Goal: Navigation & Orientation: Understand site structure

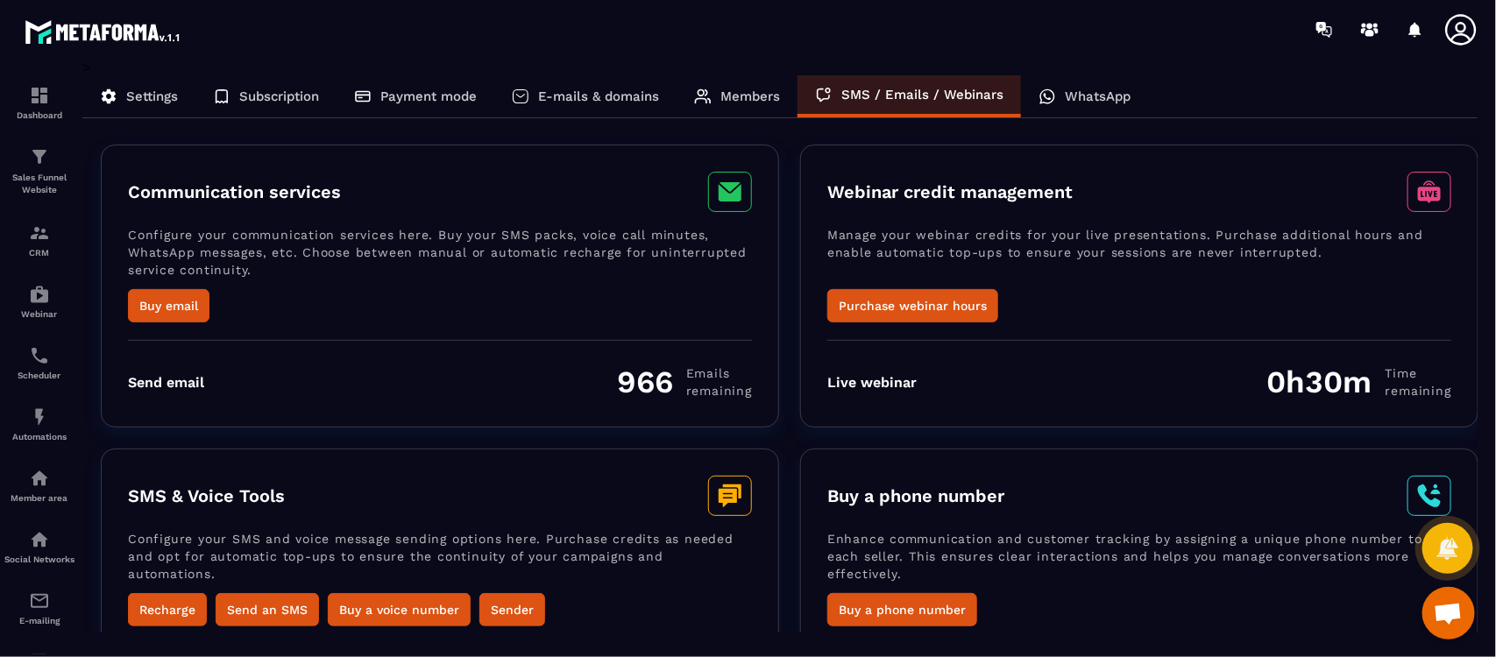
click at [733, 101] on p "Members" at bounding box center [750, 96] width 60 height 16
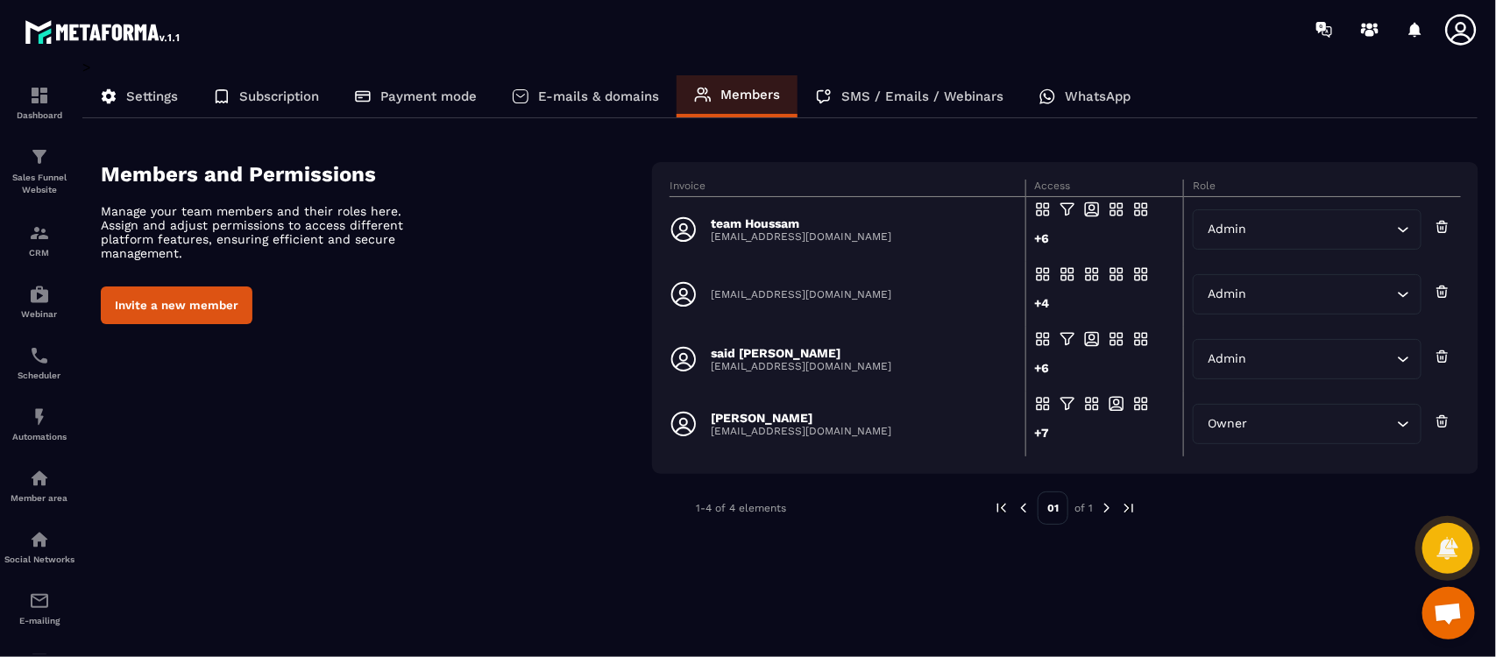
click at [142, 98] on p "Settings" at bounding box center [152, 96] width 52 height 16
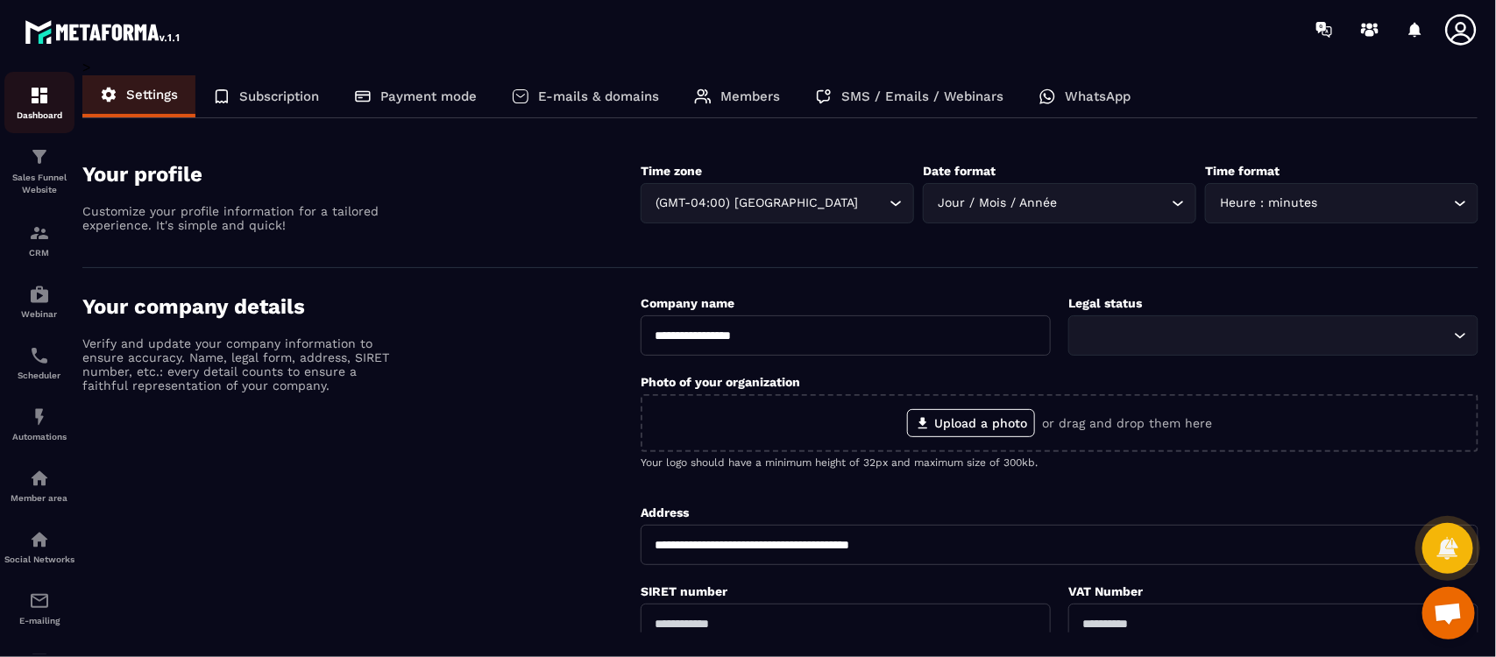
click at [37, 106] on div "Dashboard" at bounding box center [39, 102] width 70 height 35
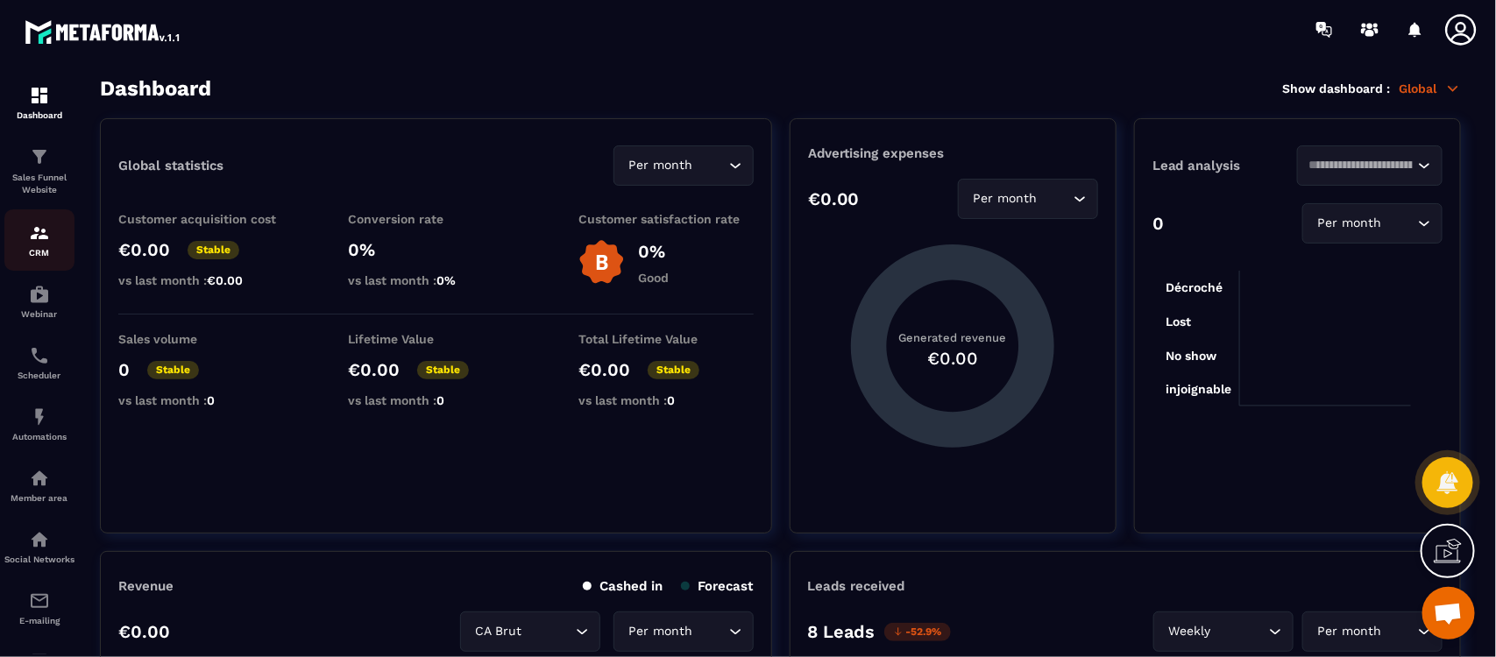
click at [39, 239] on img at bounding box center [39, 233] width 21 height 21
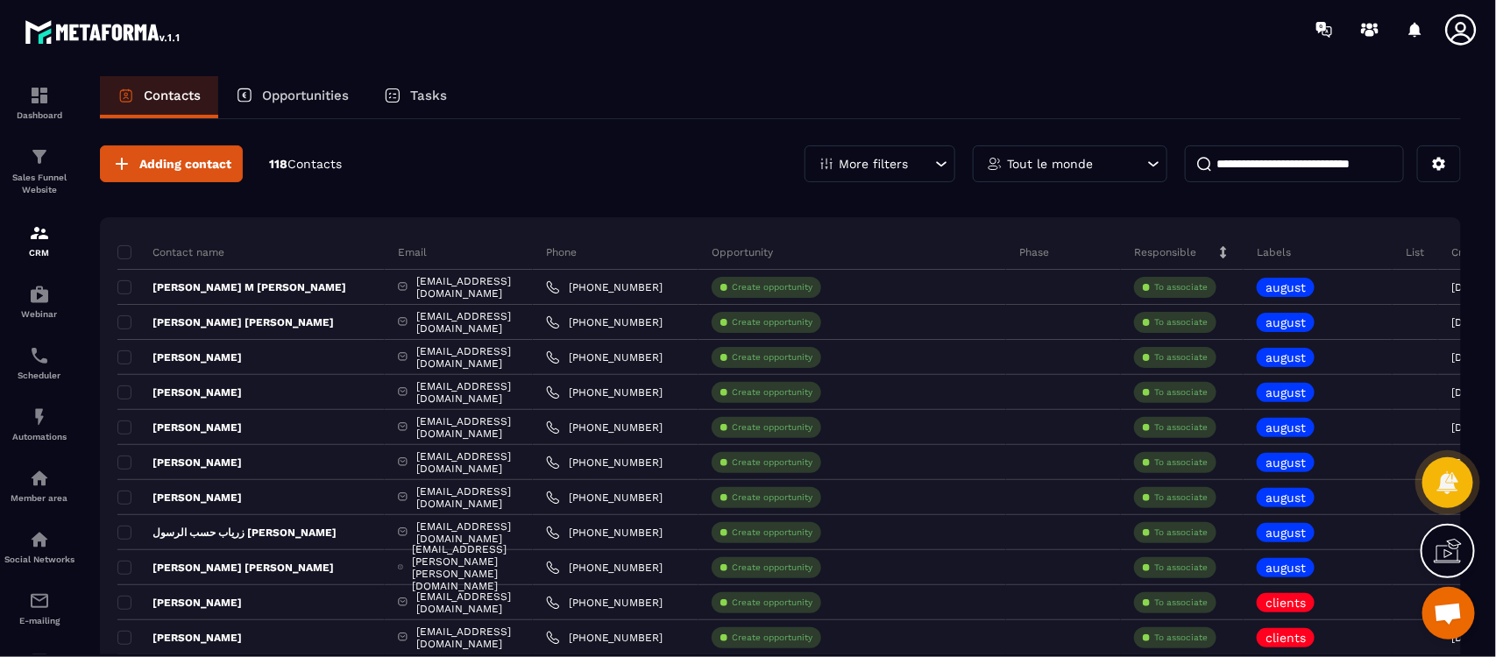
click at [0, 0] on img at bounding box center [0, 0] width 0 height 0
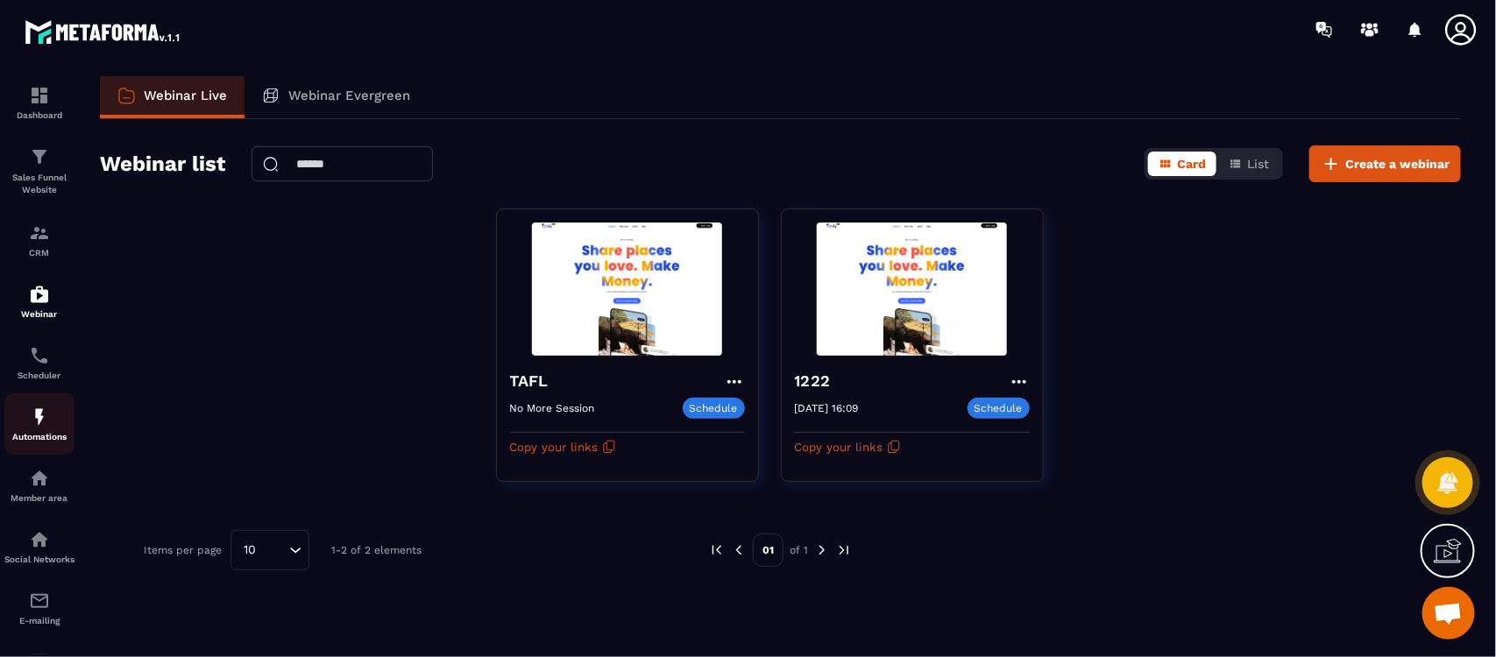
click at [35, 427] on img at bounding box center [39, 417] width 21 height 21
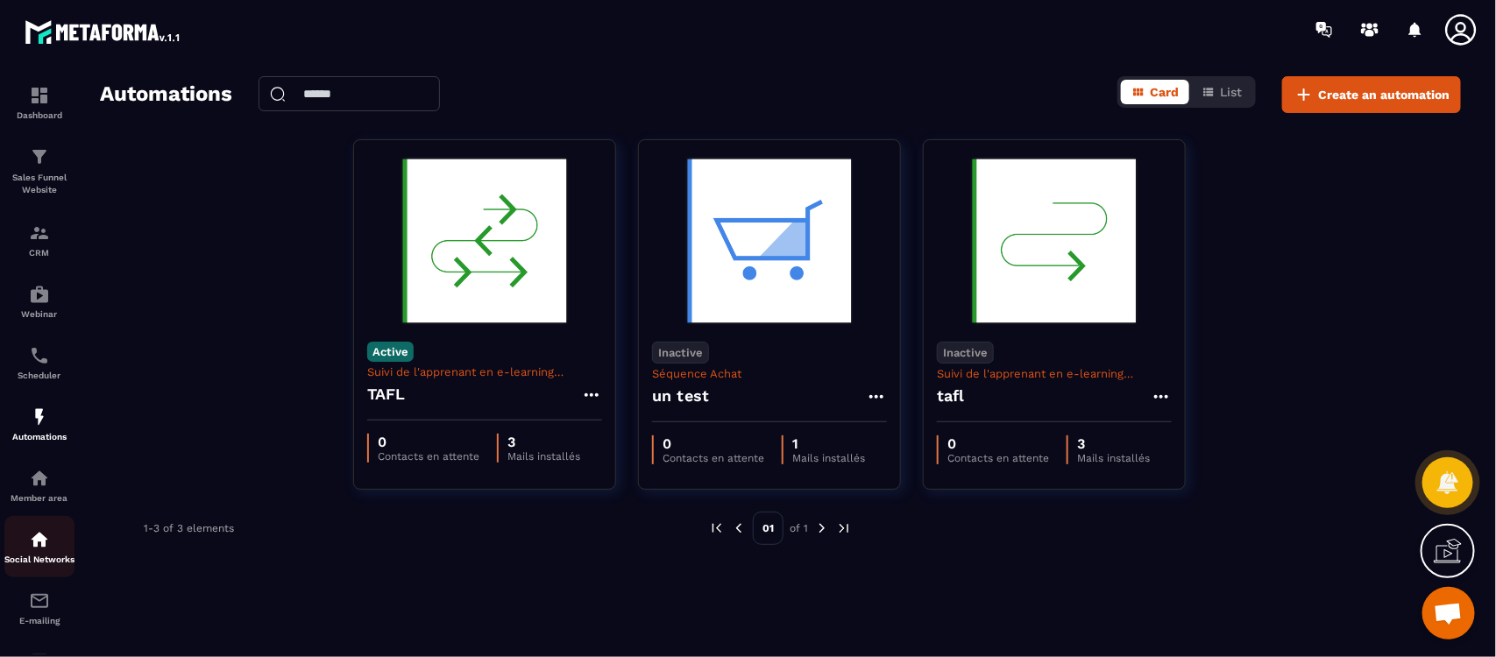
click at [40, 554] on div "Social Networks" at bounding box center [39, 546] width 70 height 35
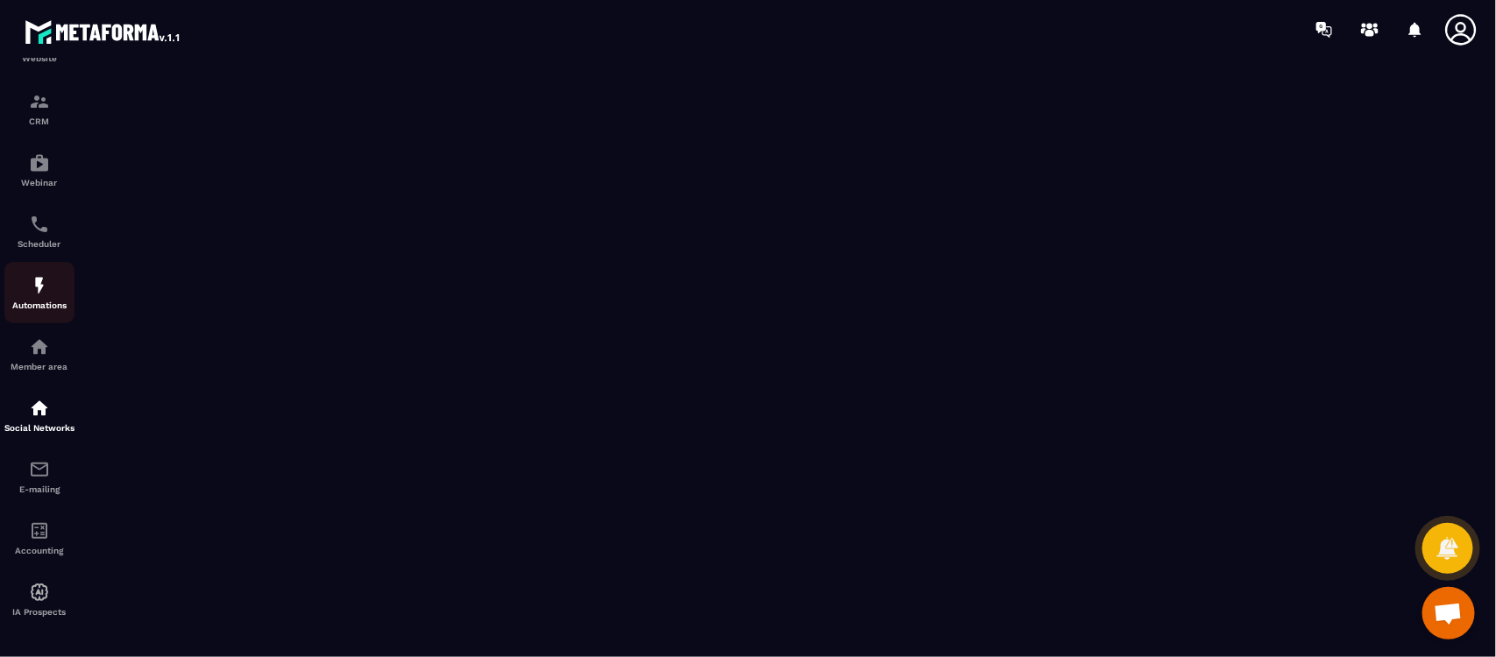
scroll to position [145, 0]
click at [32, 344] on img at bounding box center [39, 345] width 21 height 21
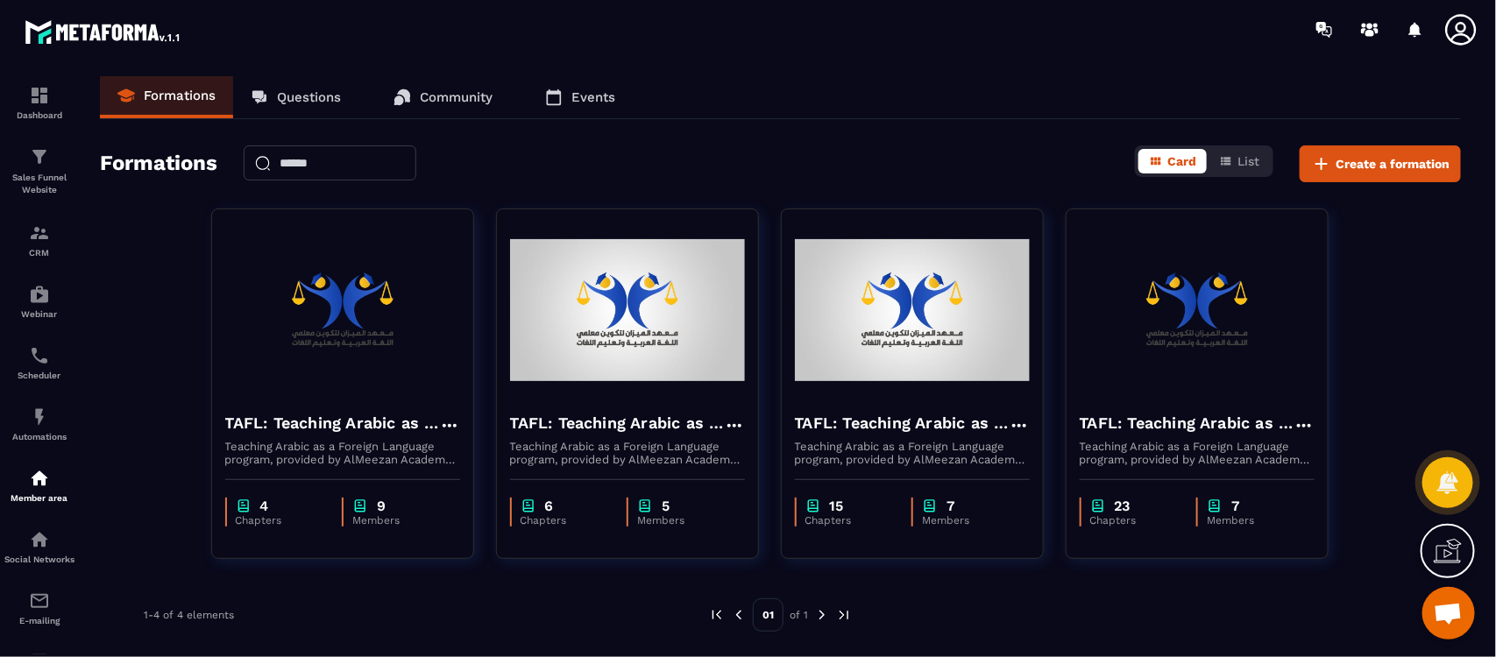
click at [304, 95] on p "Questions" at bounding box center [309, 97] width 64 height 16
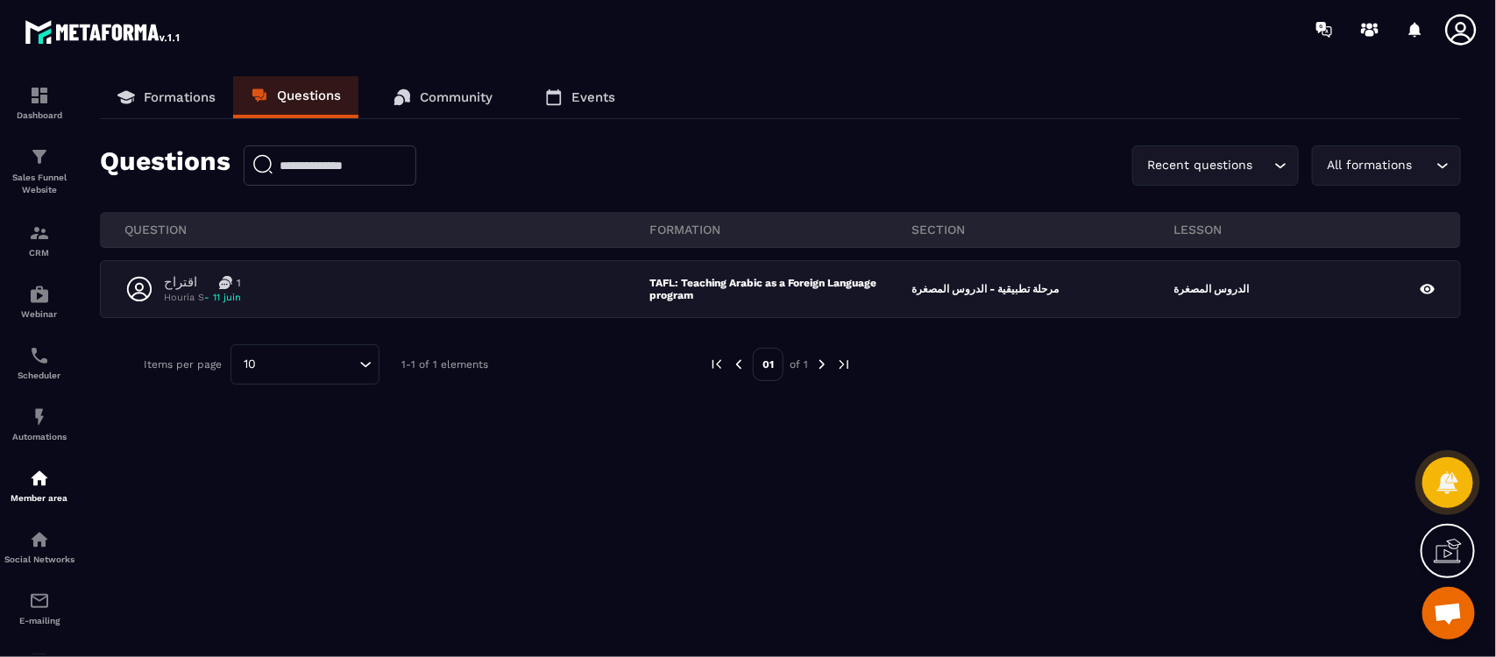
click at [149, 95] on p "Formations" at bounding box center [180, 97] width 72 height 16
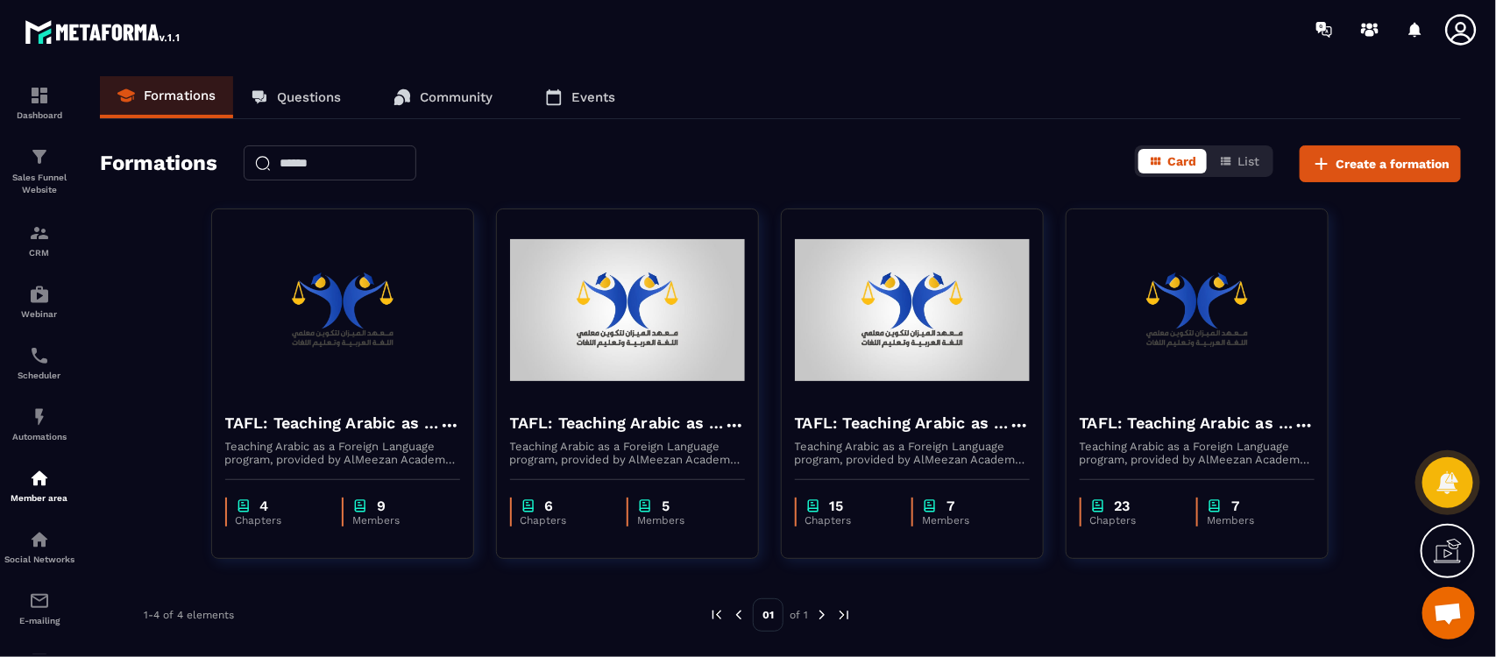
click at [839, 620] on img at bounding box center [844, 615] width 16 height 16
click at [828, 612] on img at bounding box center [822, 615] width 16 height 16
click at [1241, 155] on span "List" at bounding box center [1248, 161] width 22 height 14
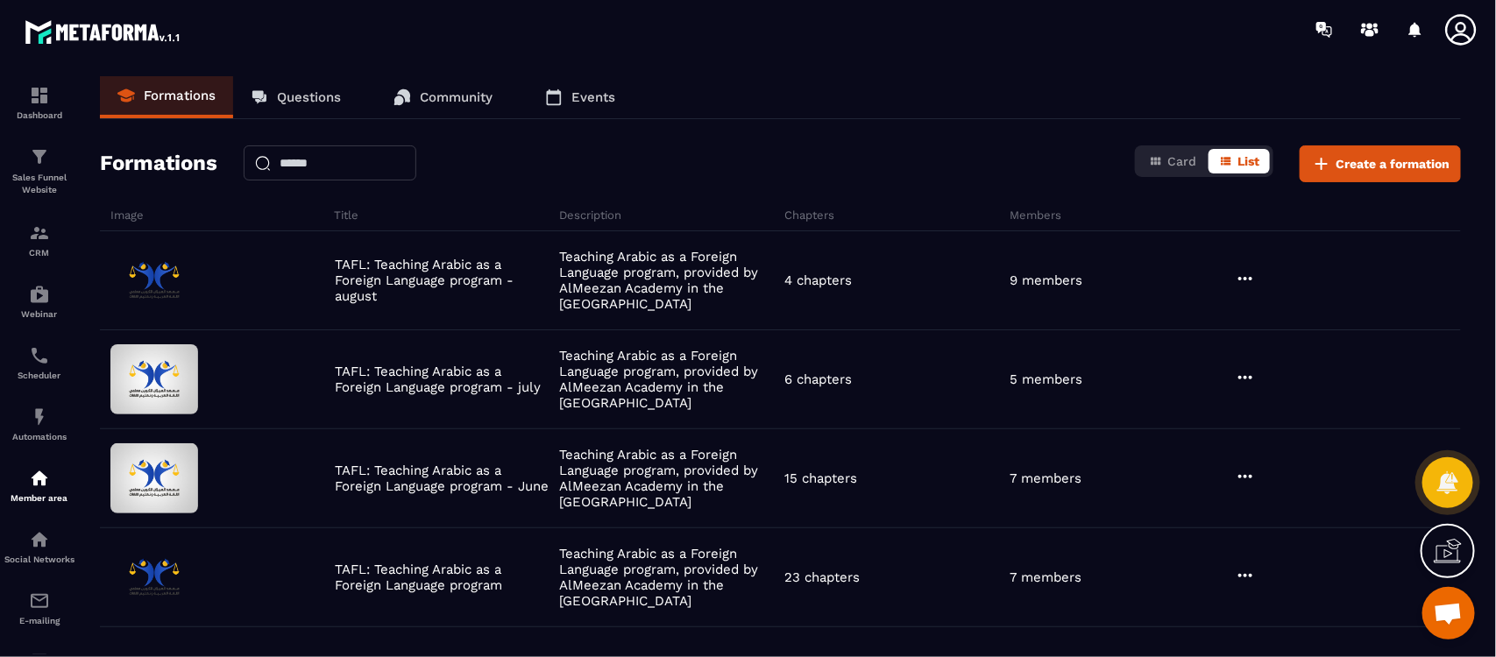
click at [435, 101] on p "Community" at bounding box center [456, 97] width 73 height 16
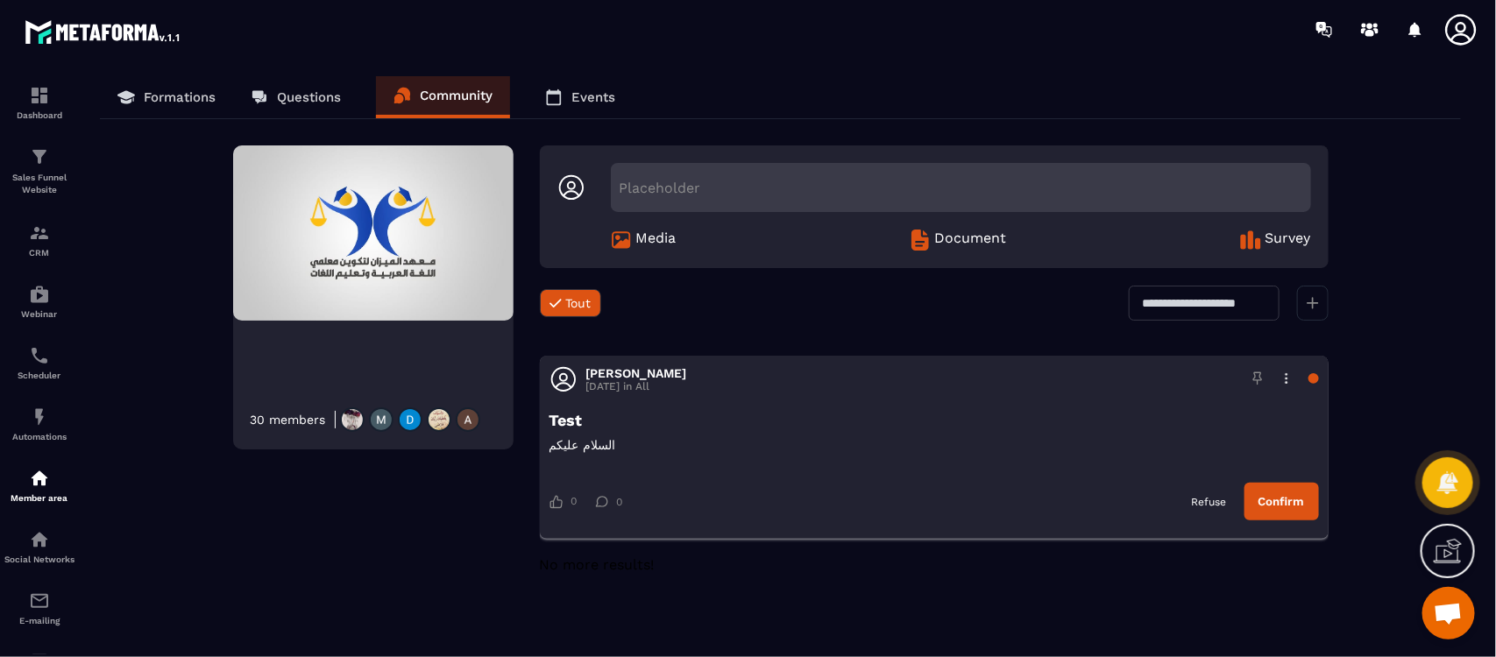
click at [1298, 510] on button "Confirm" at bounding box center [1281, 502] width 74 height 38
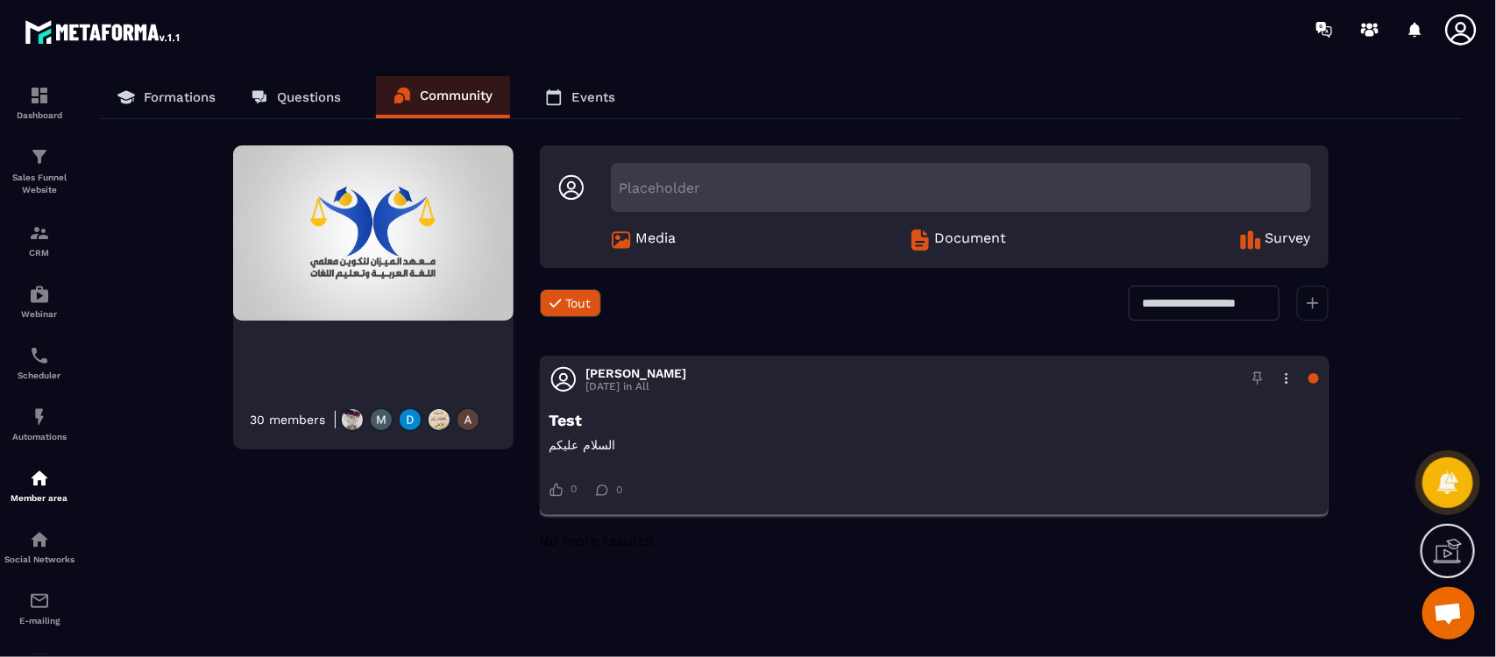
click at [427, 421] on img at bounding box center [439, 419] width 25 height 25
click at [462, 421] on img at bounding box center [468, 419] width 25 height 25
click at [927, 246] on icon at bounding box center [920, 240] width 18 height 21
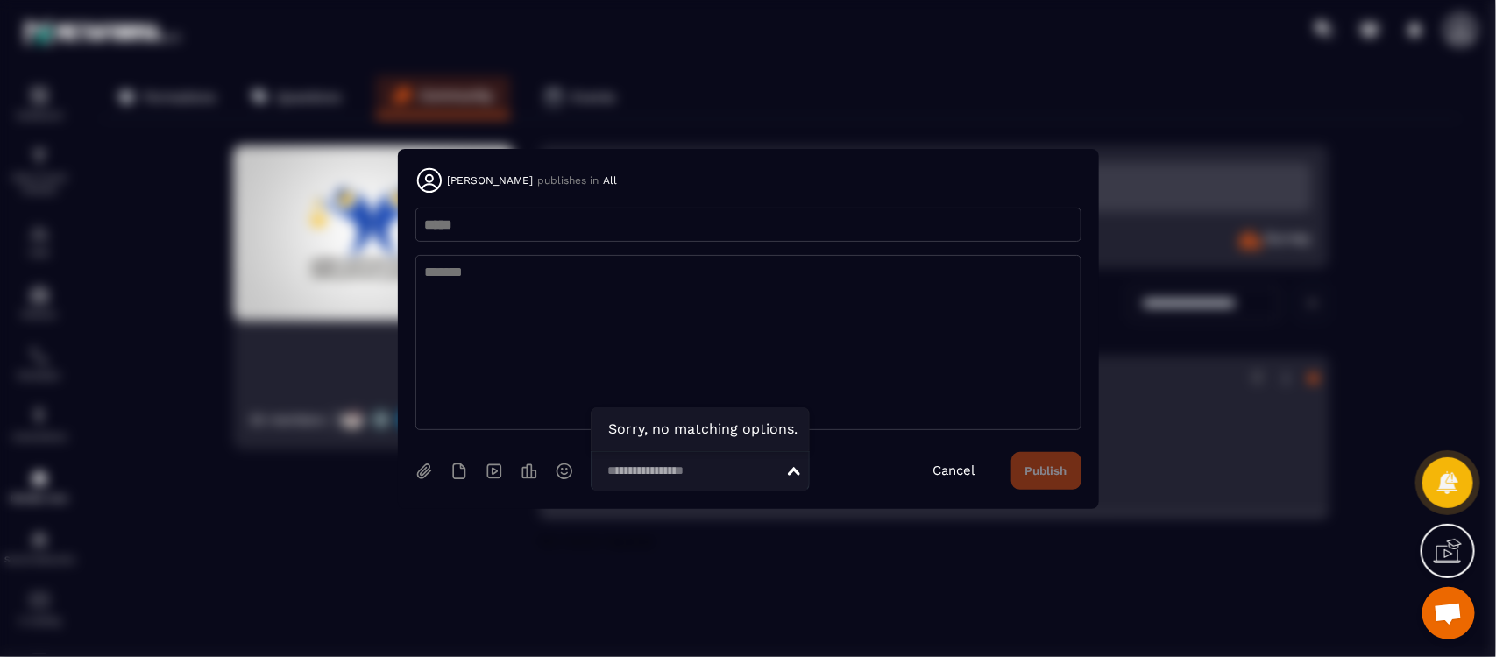
click at [796, 480] on div "Loading..." at bounding box center [700, 471] width 219 height 40
click at [531, 478] on icon "Modal window" at bounding box center [528, 470] width 15 height 15
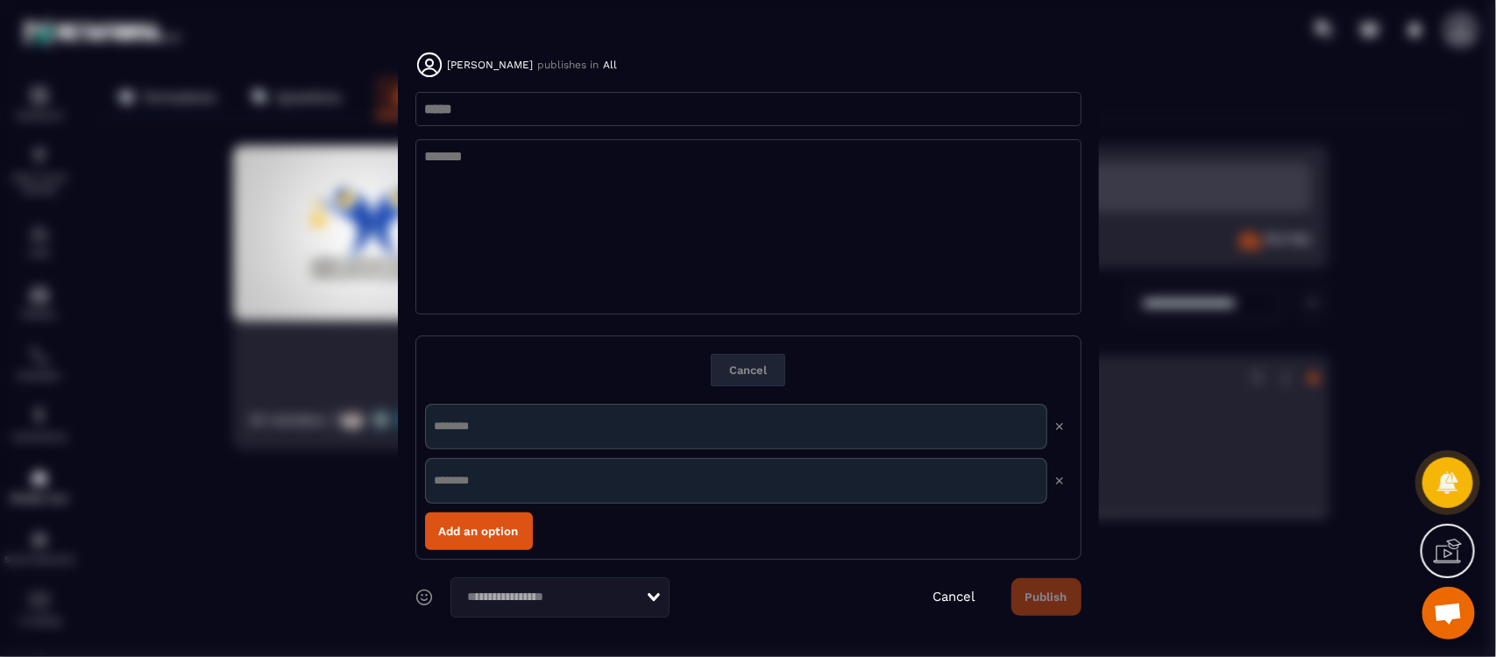
click at [949, 600] on link "Cancel" at bounding box center [954, 597] width 43 height 16
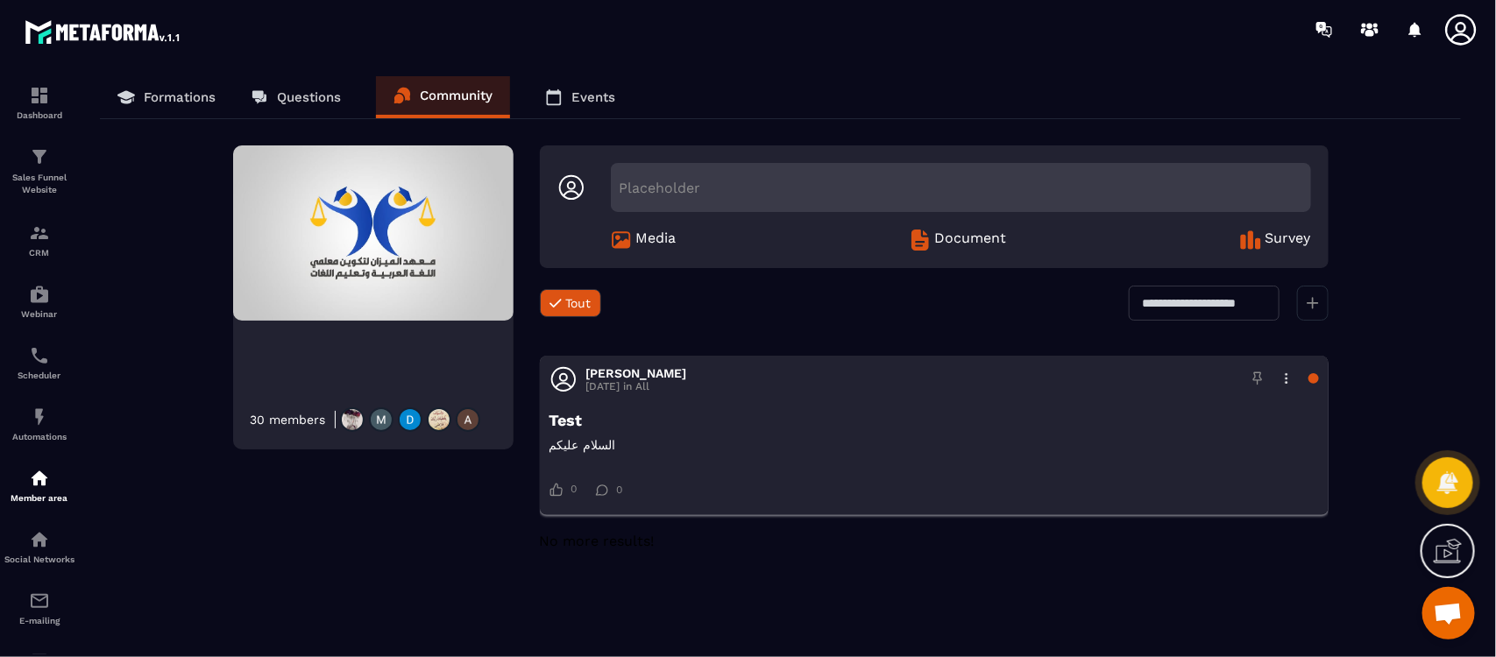
click at [1256, 237] on icon at bounding box center [1250, 240] width 21 height 21
click at [1317, 375] on div at bounding box center [1313, 378] width 11 height 11
click at [601, 99] on p "Events" at bounding box center [593, 97] width 44 height 16
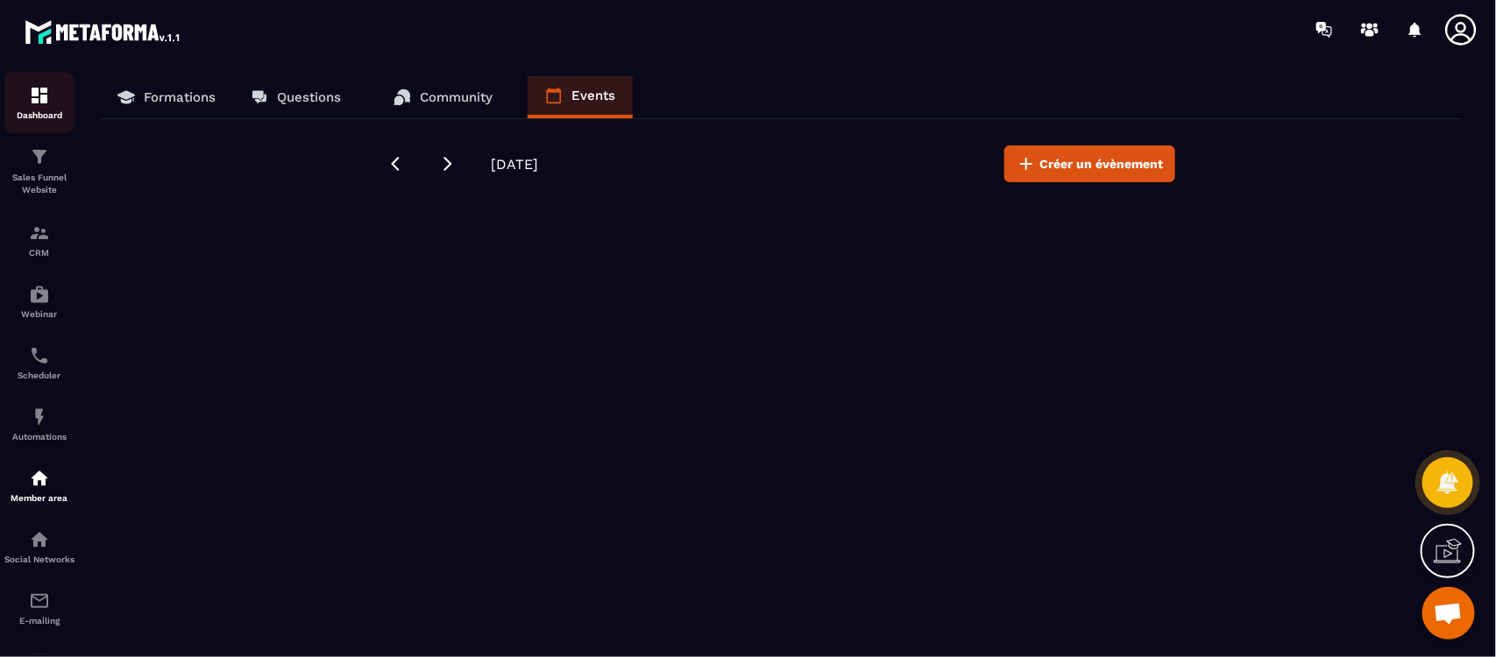
click at [29, 101] on img at bounding box center [39, 95] width 21 height 21
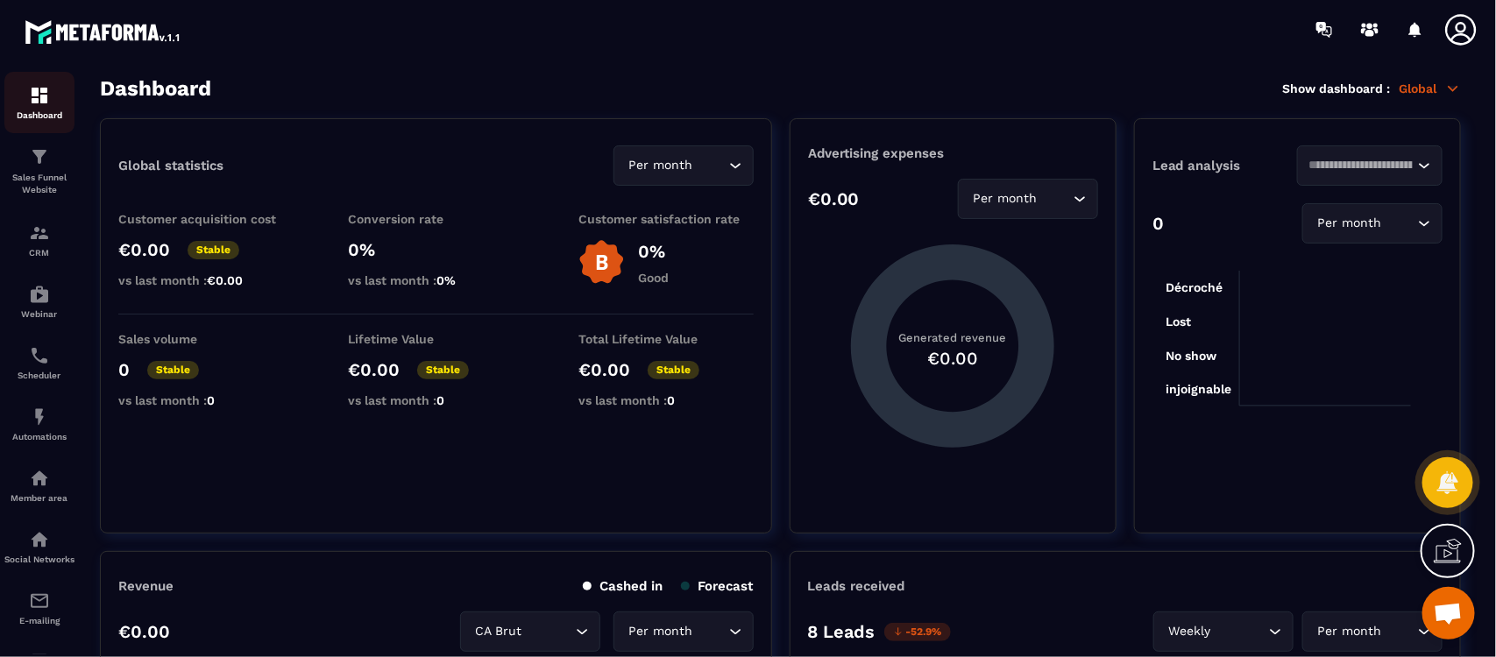
click at [40, 92] on img at bounding box center [39, 95] width 21 height 21
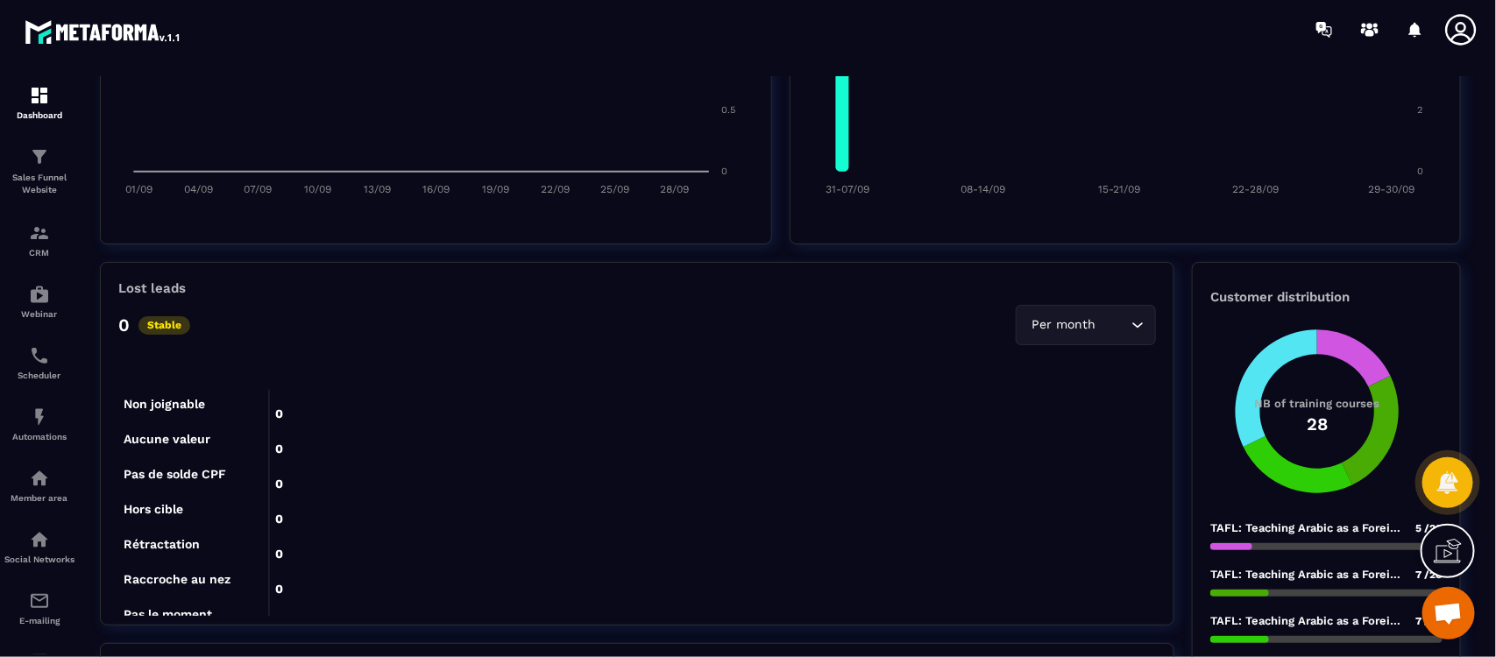
scroll to position [986, 0]
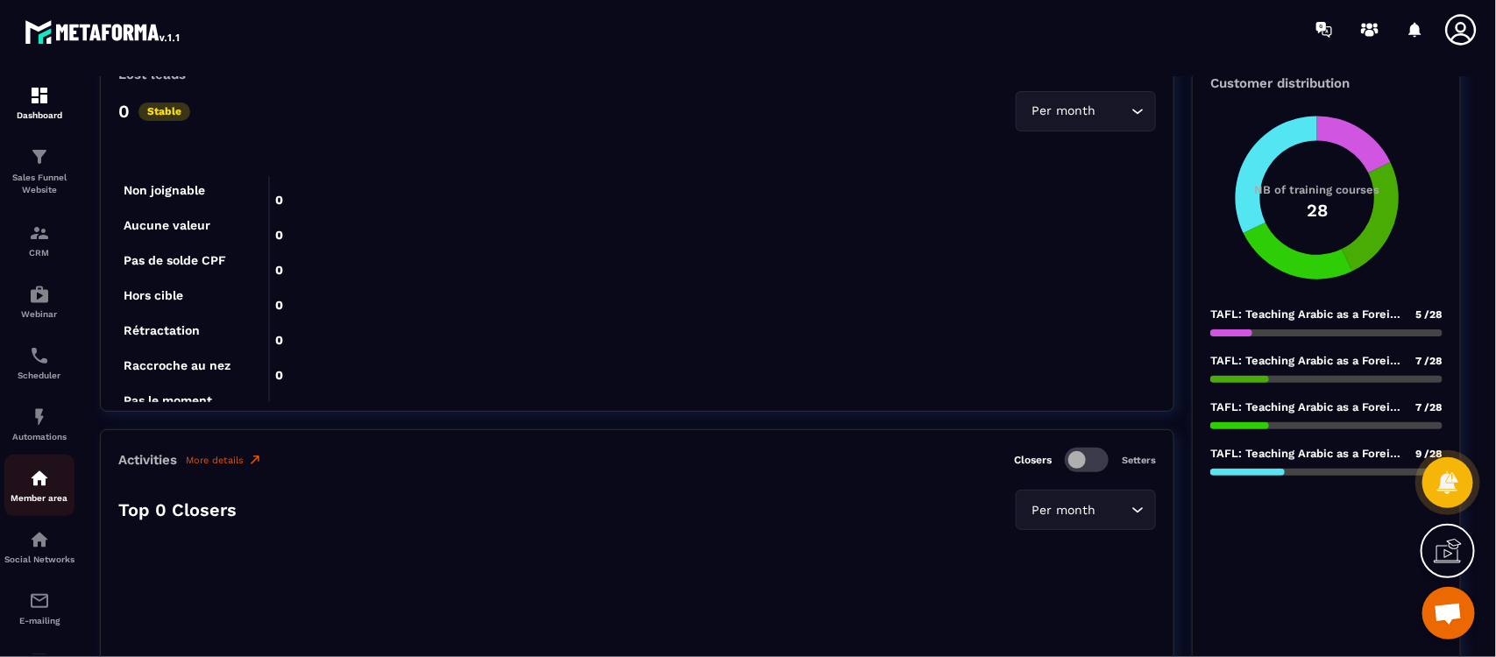
click at [45, 474] on img at bounding box center [39, 478] width 21 height 21
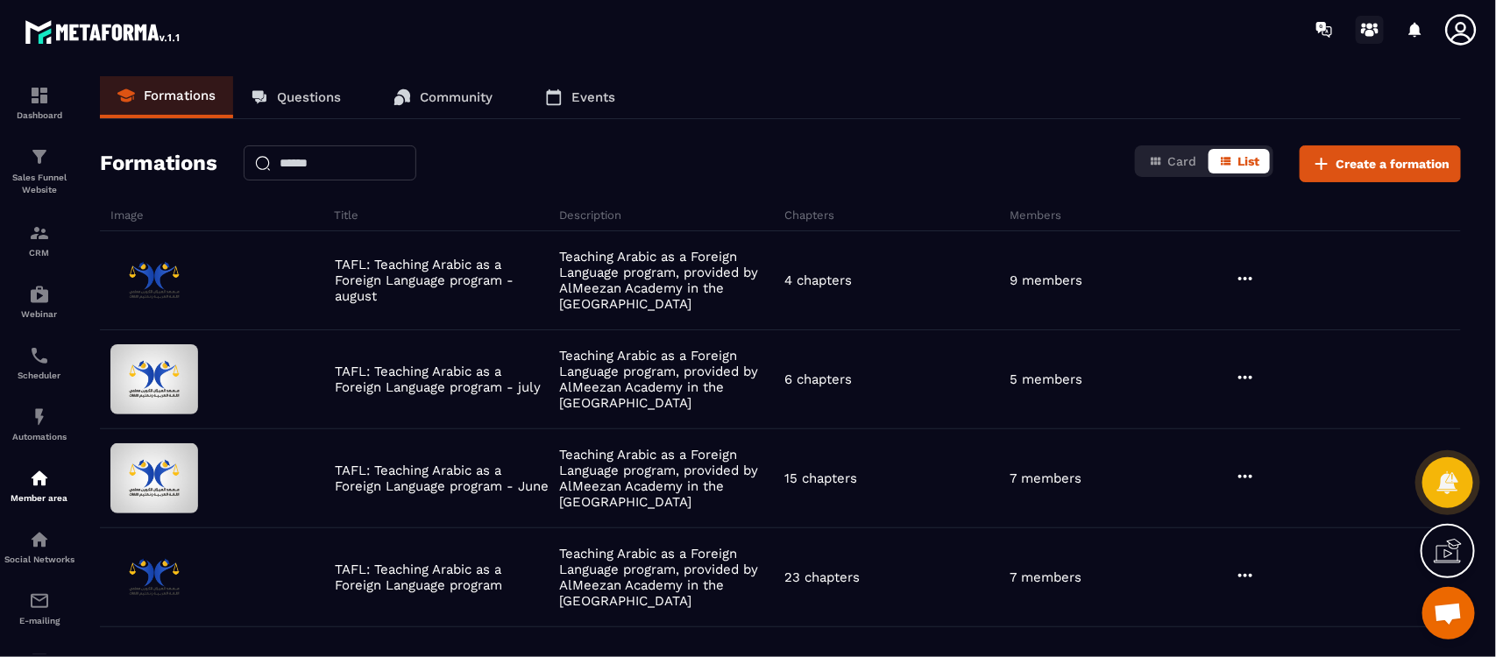
click at [1371, 24] on circle at bounding box center [1370, 26] width 6 height 6
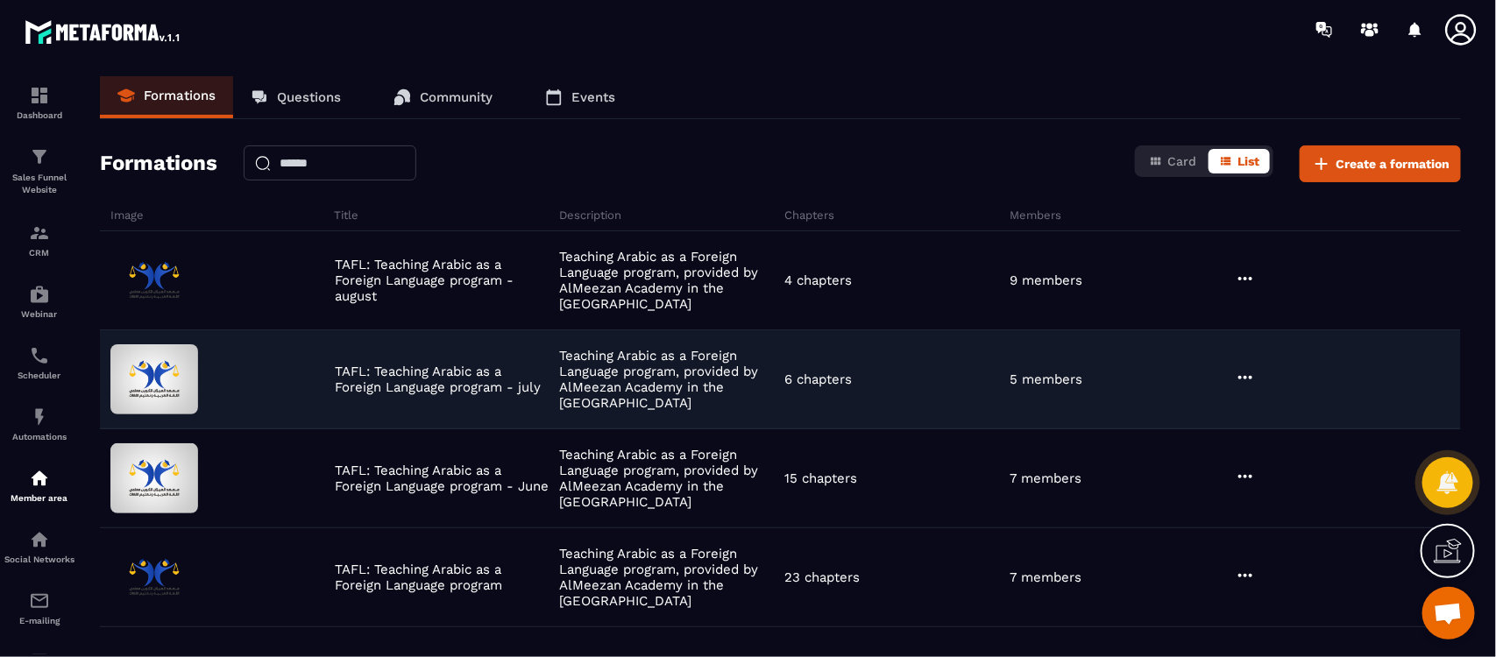
click at [619, 379] on p "Teaching Arabic as a Foreign Language program, provided by AlMeezan Academy in …" at bounding box center [668, 379] width 216 height 63
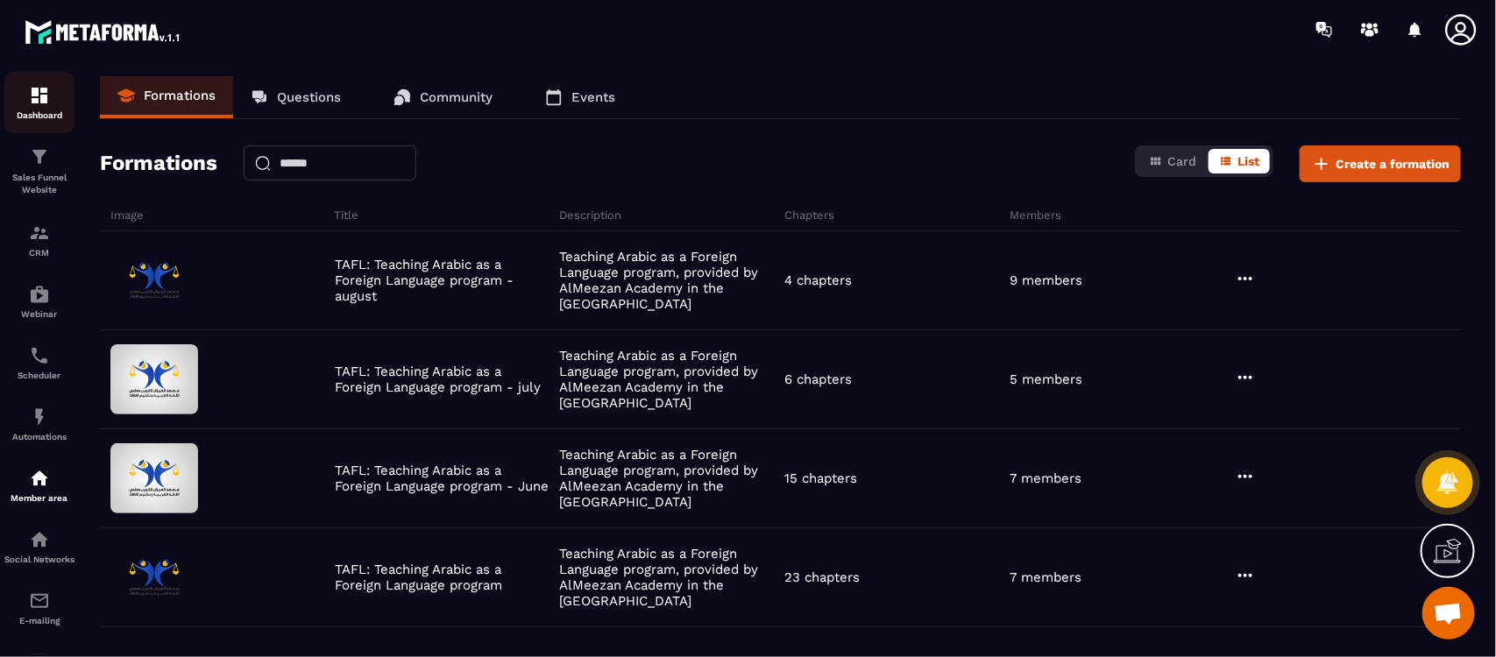
click at [37, 110] on p "Dashboard" at bounding box center [39, 115] width 70 height 10
